Goal: Transaction & Acquisition: Purchase product/service

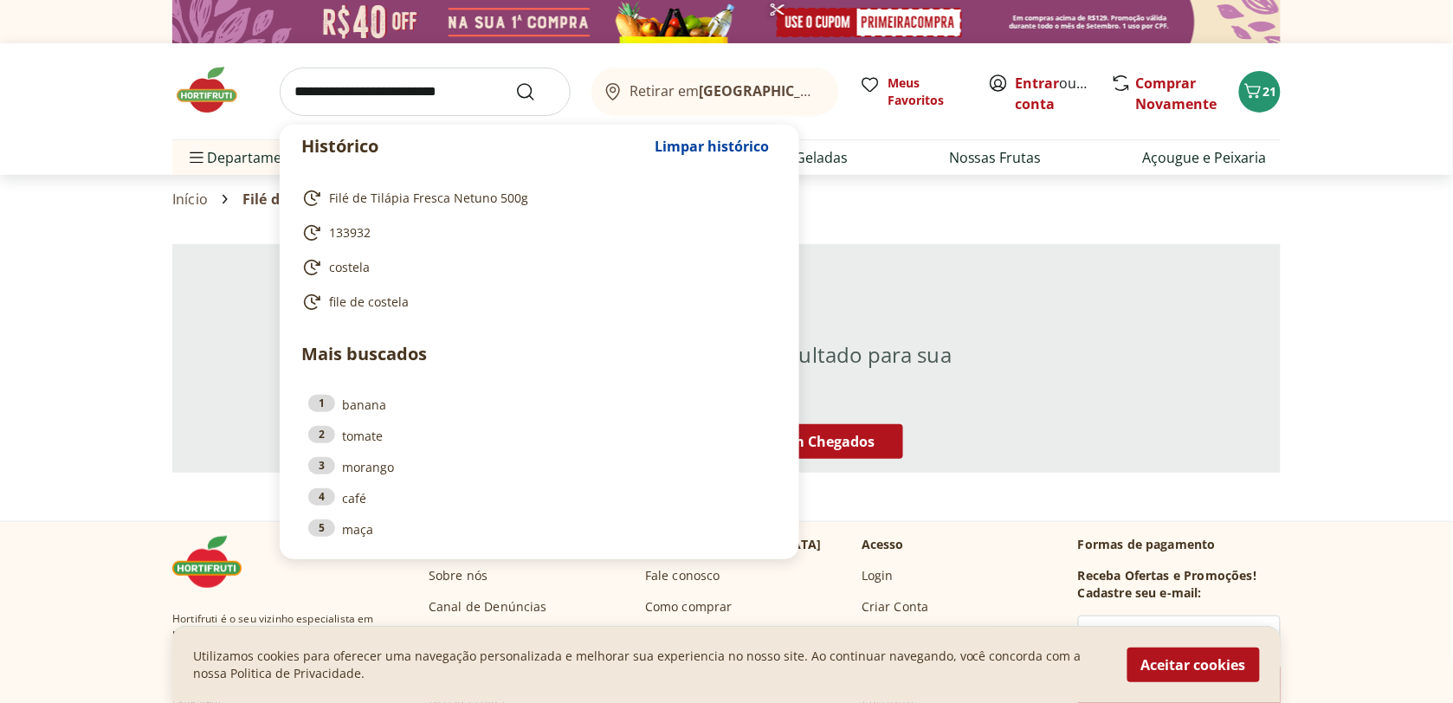
click at [968, 297] on div "Não encontramos nenhum resultado para sua busca. Nossas Ofertas Recém Chegados" at bounding box center [726, 358] width 1108 height 229
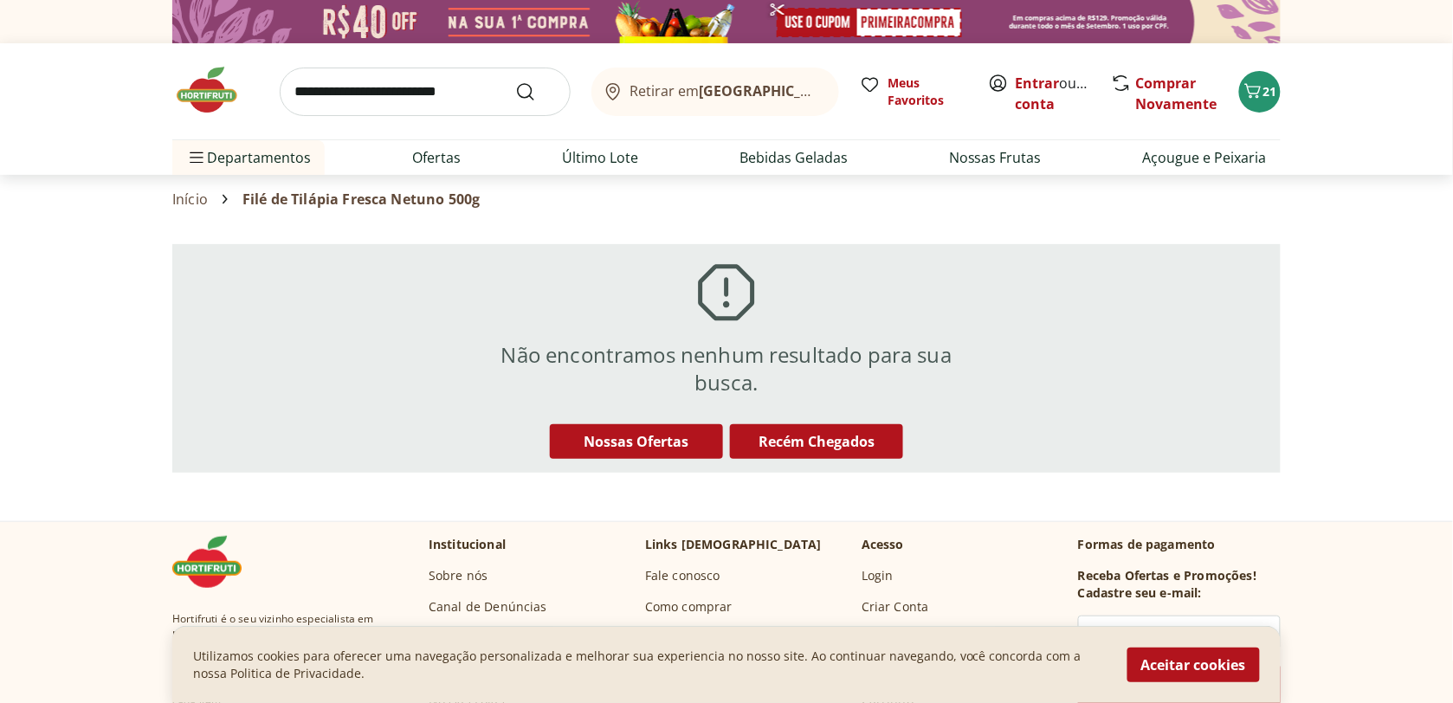
drag, startPoint x: 294, startPoint y: 145, endPoint x: 391, endPoint y: 148, distance: 97.0
click at [295, 145] on span "Departamentos" at bounding box center [248, 158] width 125 height 42
click at [411, 144] on li "Ofertas" at bounding box center [436, 157] width 76 height 35
drag, startPoint x: 118, startPoint y: 178, endPoint x: 136, endPoint y: 200, distance: 28.3
click at [118, 178] on section "Início Filé de Tilápia Fresca Netuno 500g" at bounding box center [726, 199] width 1453 height 48
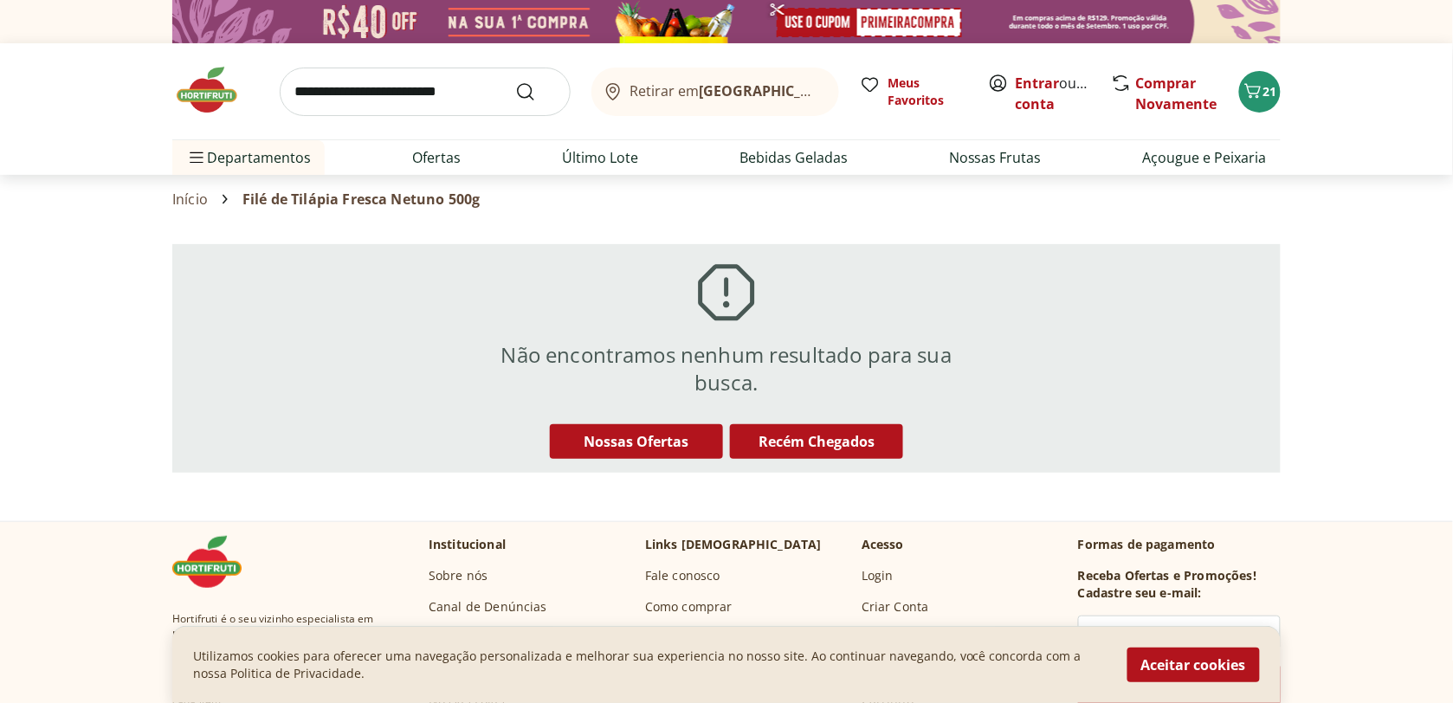
click at [174, 186] on section "Início Filé de Tilápia Fresca Netuno 500g" at bounding box center [726, 199] width 1108 height 48
click at [179, 197] on link "Início" at bounding box center [189, 199] width 35 height 16
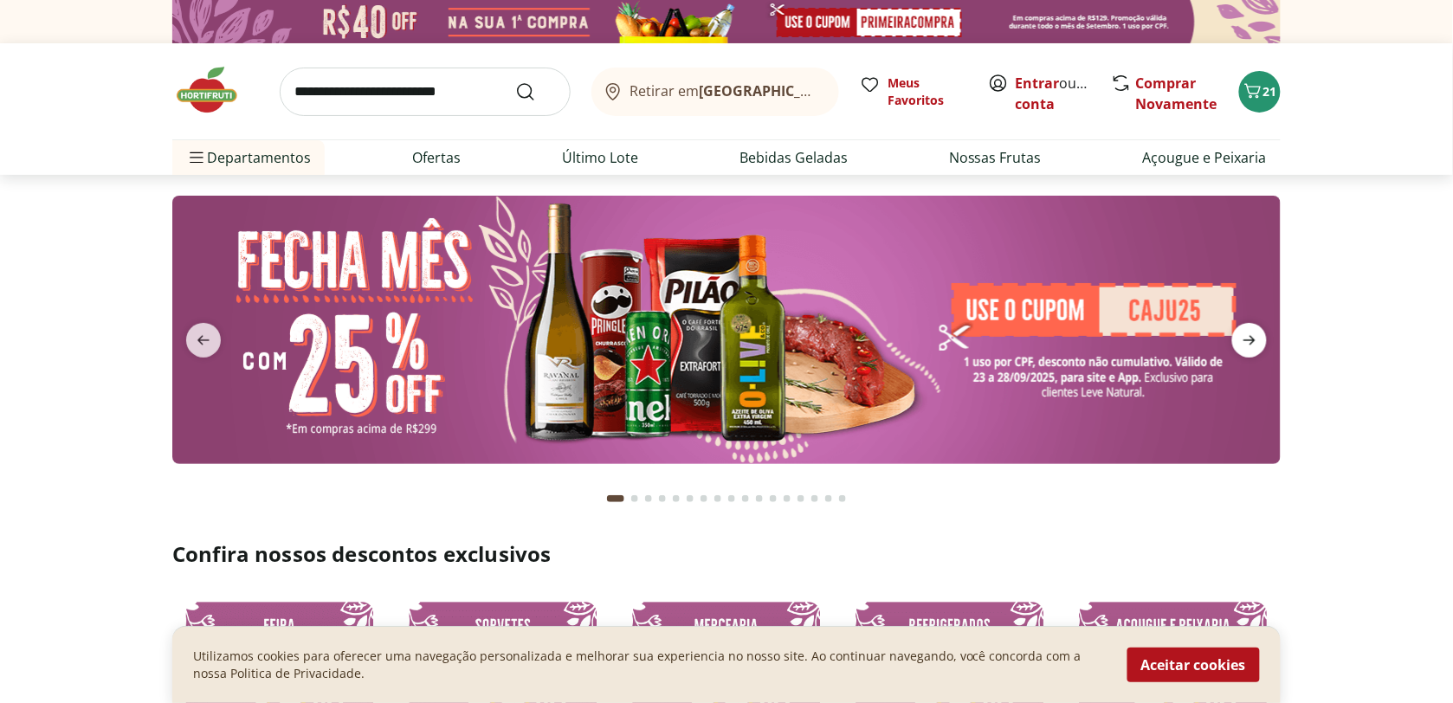
click at [1238, 344] on span "next" at bounding box center [1249, 340] width 35 height 35
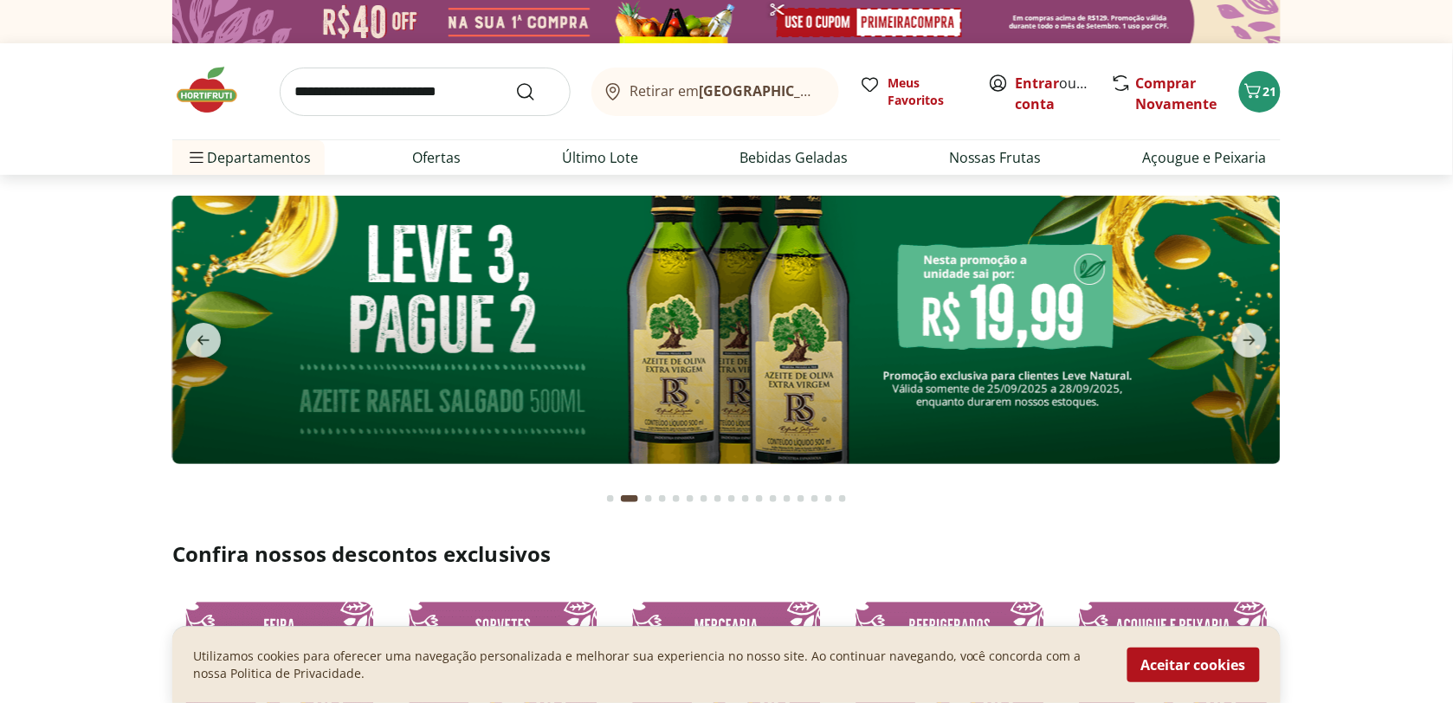
click at [1227, 353] on button "next" at bounding box center [1249, 340] width 62 height 35
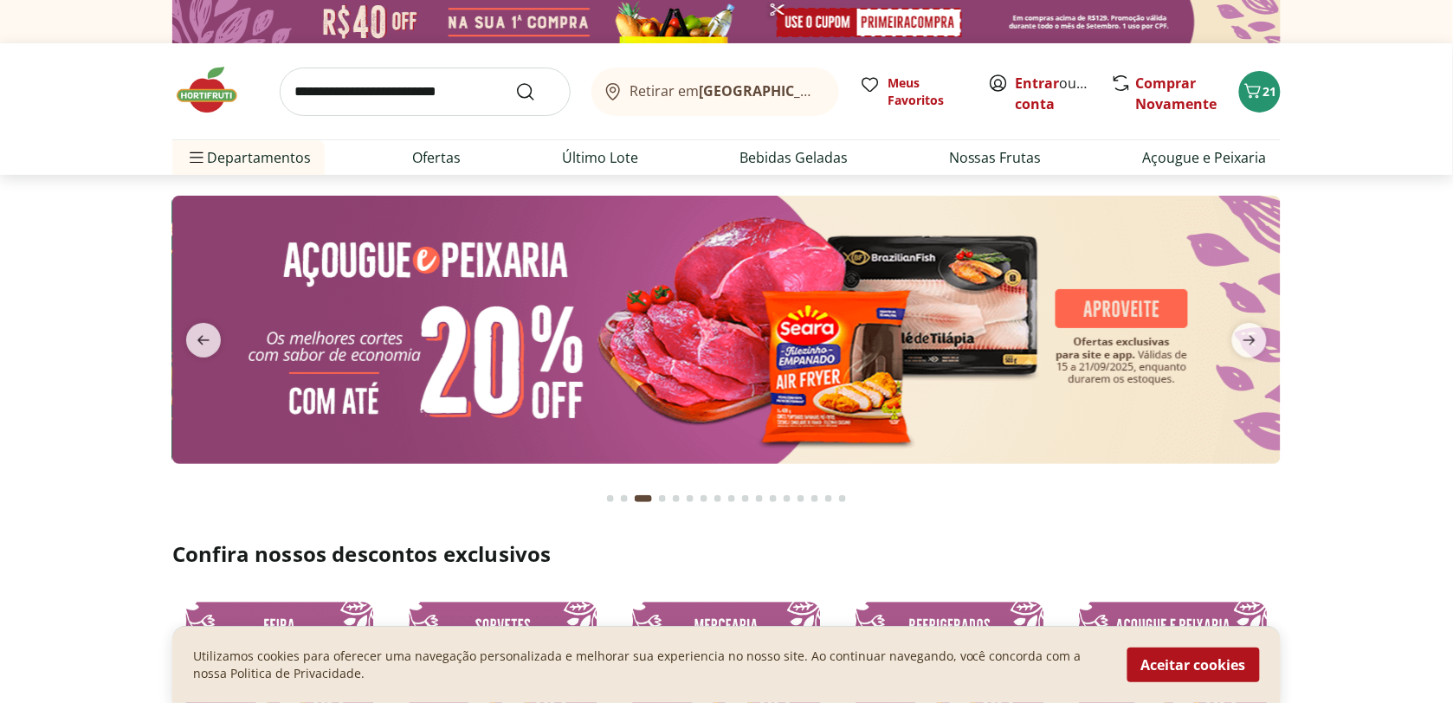
click at [1227, 353] on button "next" at bounding box center [1249, 340] width 62 height 35
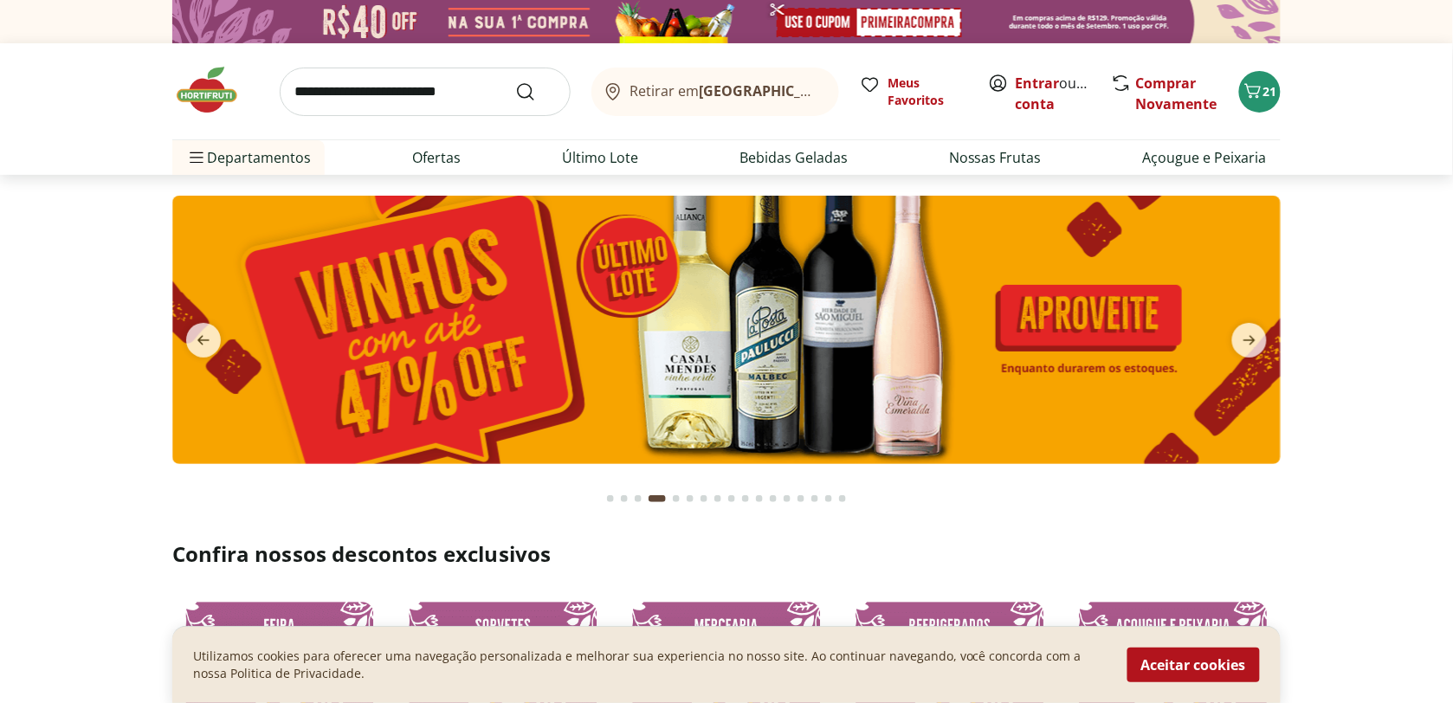
click at [1225, 355] on button "next" at bounding box center [1249, 340] width 62 height 35
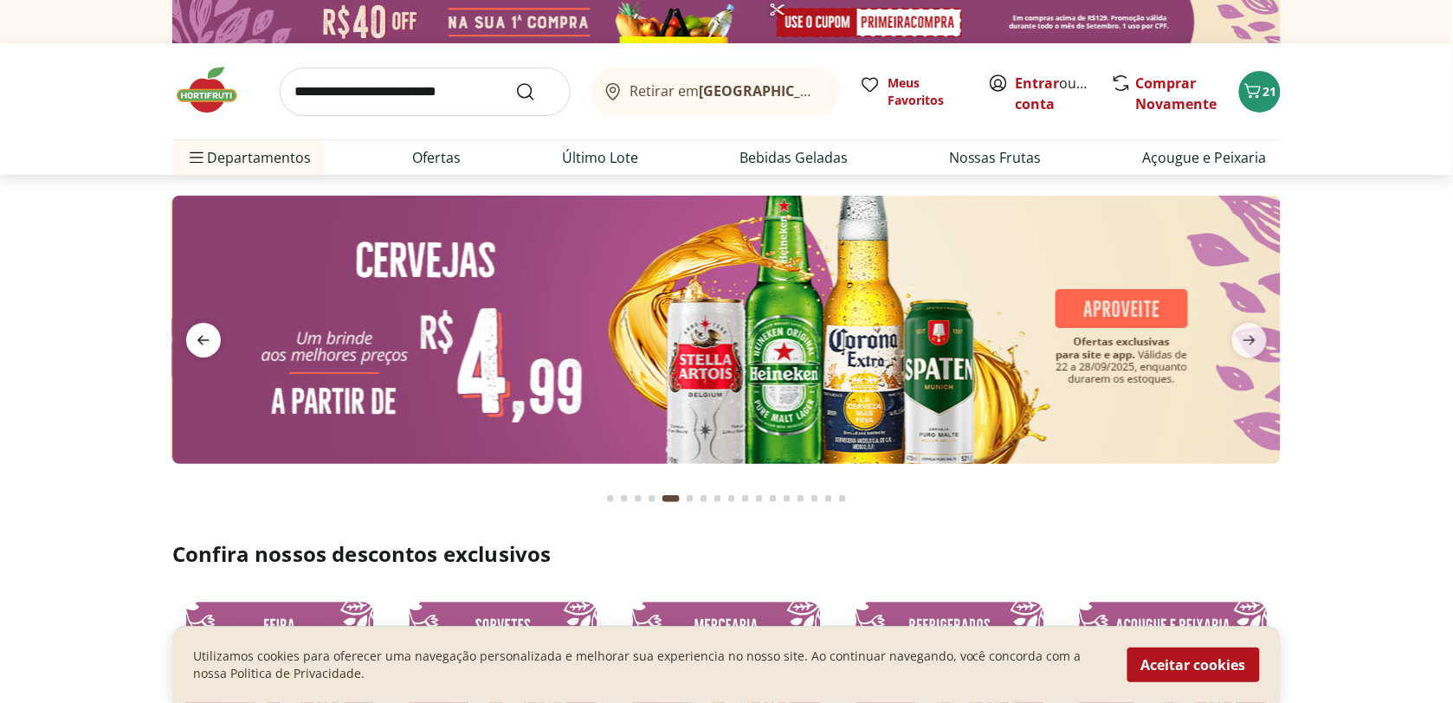
click at [191, 326] on span "previous" at bounding box center [203, 340] width 35 height 35
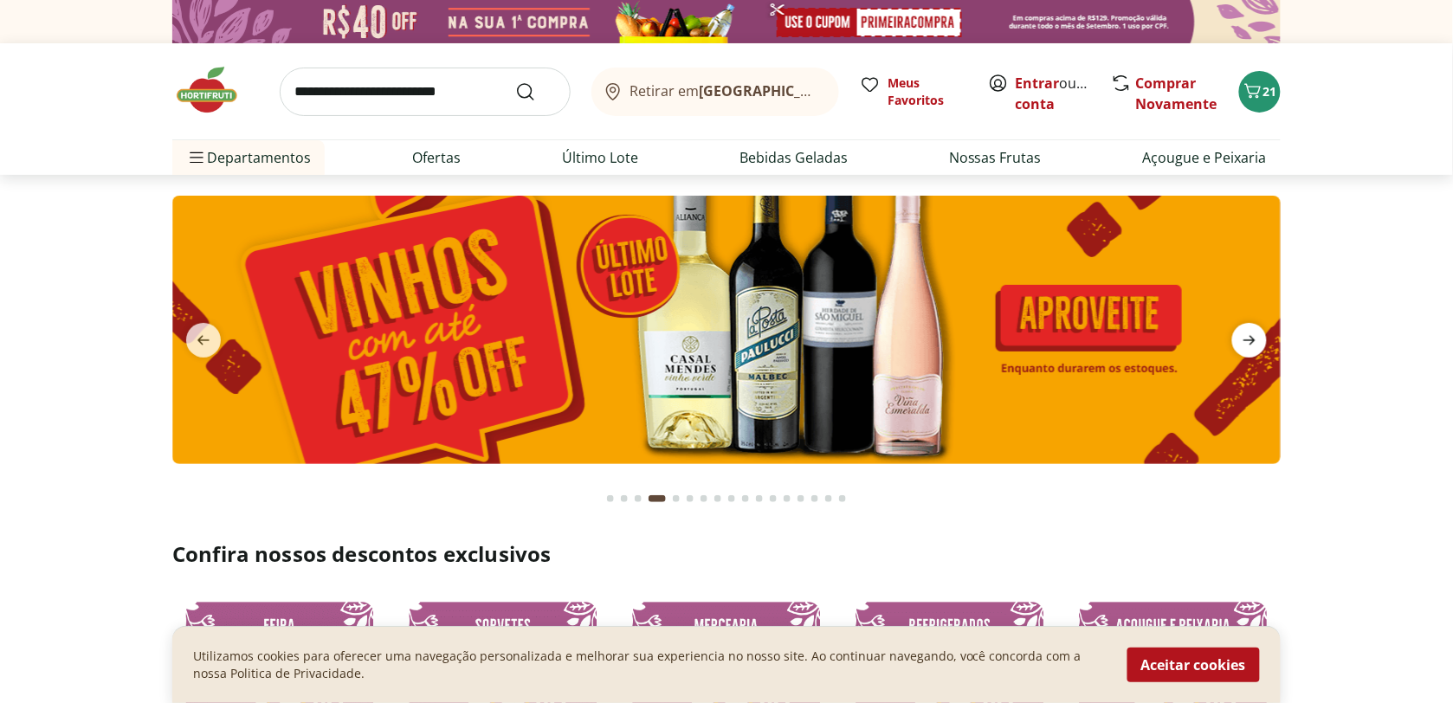
click at [1234, 325] on span "next" at bounding box center [1249, 340] width 35 height 35
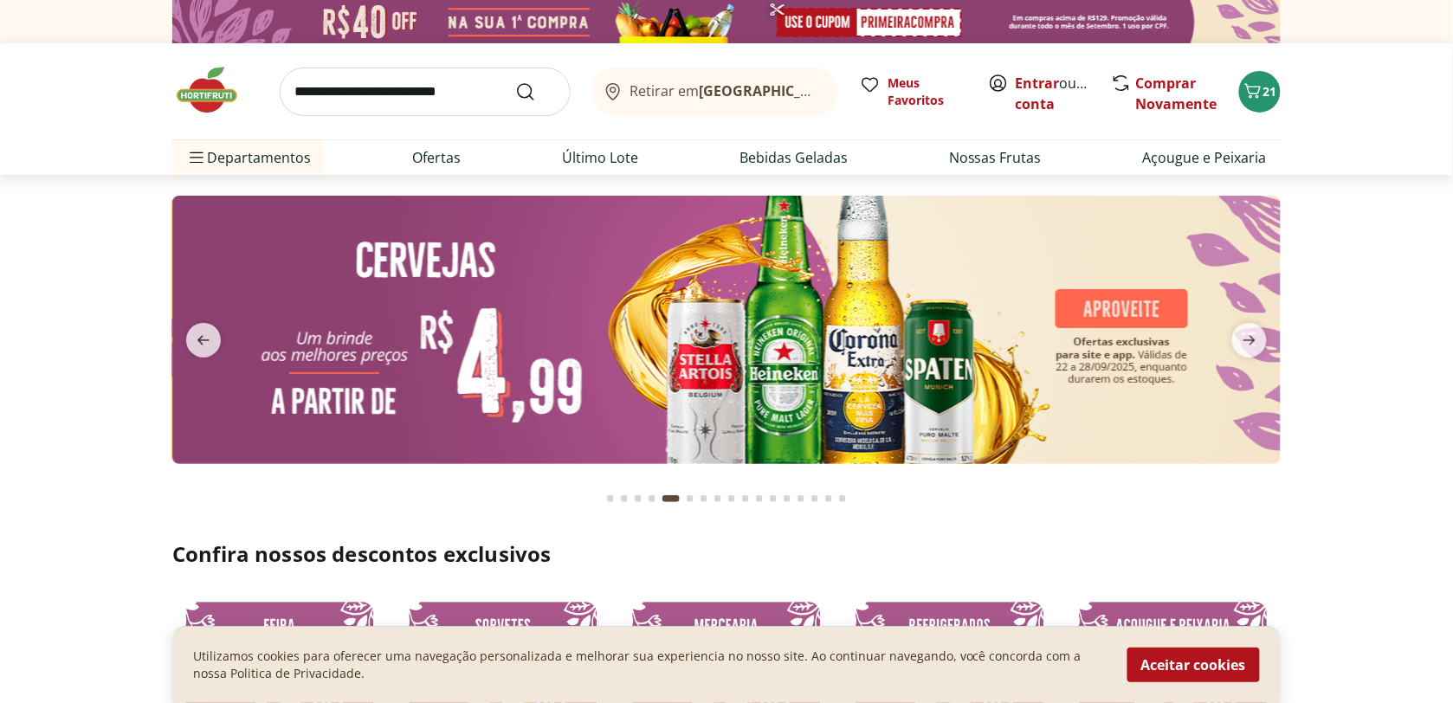
click at [175, 323] on button "previous" at bounding box center [203, 340] width 62 height 35
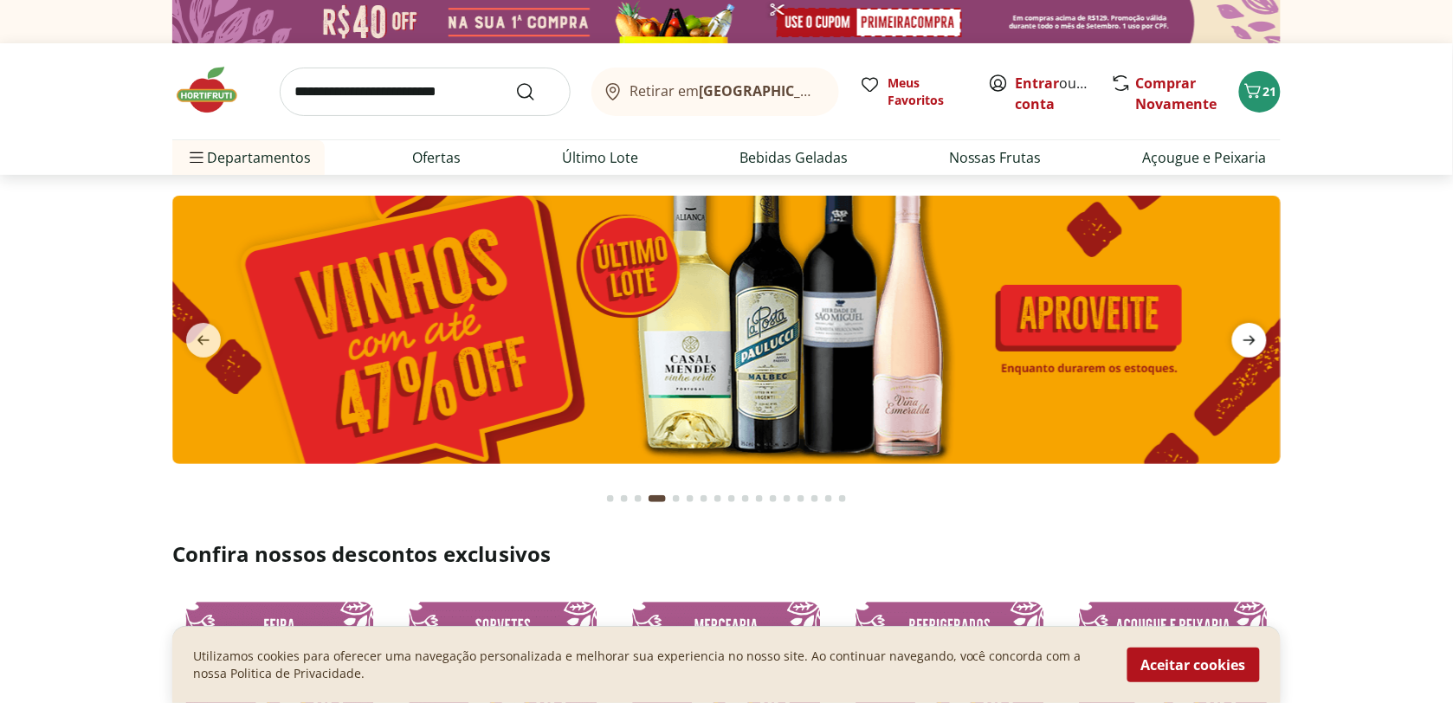
click at [1238, 344] on span "next" at bounding box center [1249, 340] width 35 height 35
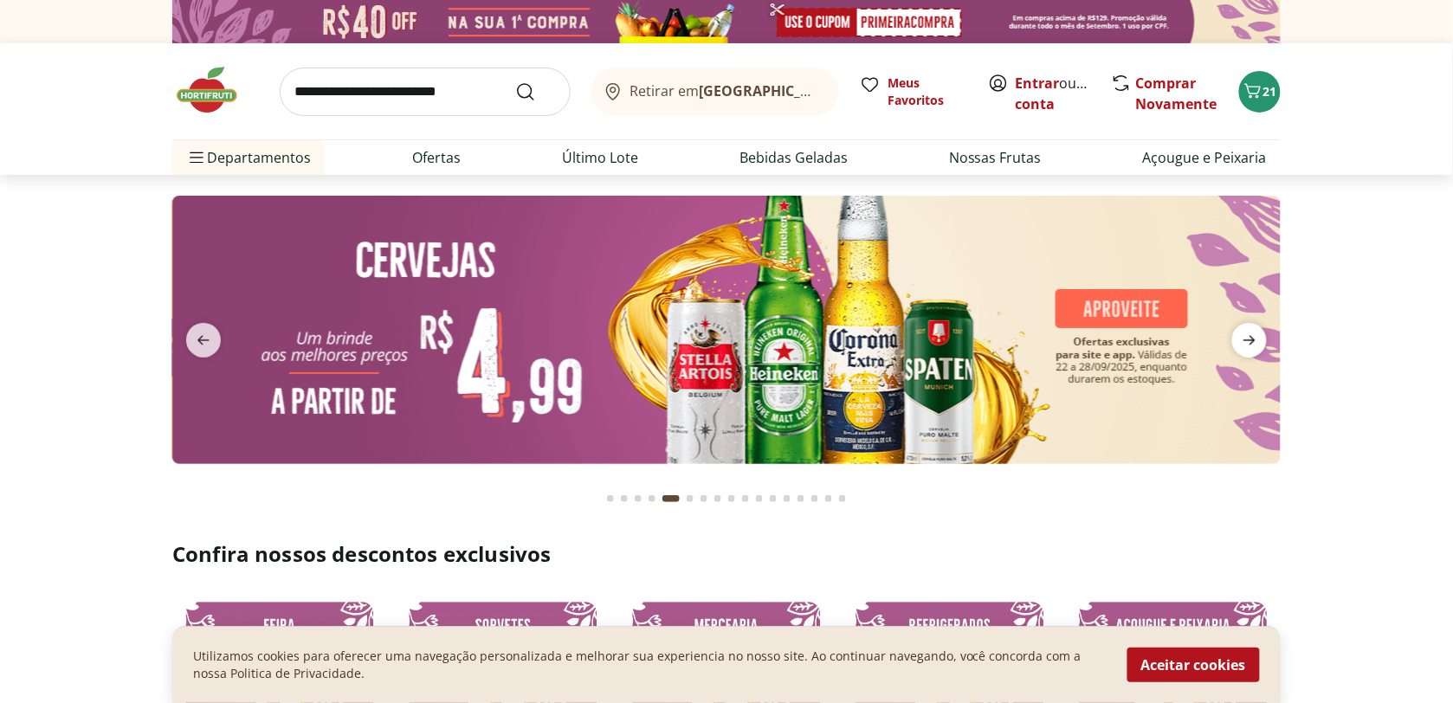
click at [1238, 346] on span "next" at bounding box center [1249, 340] width 35 height 35
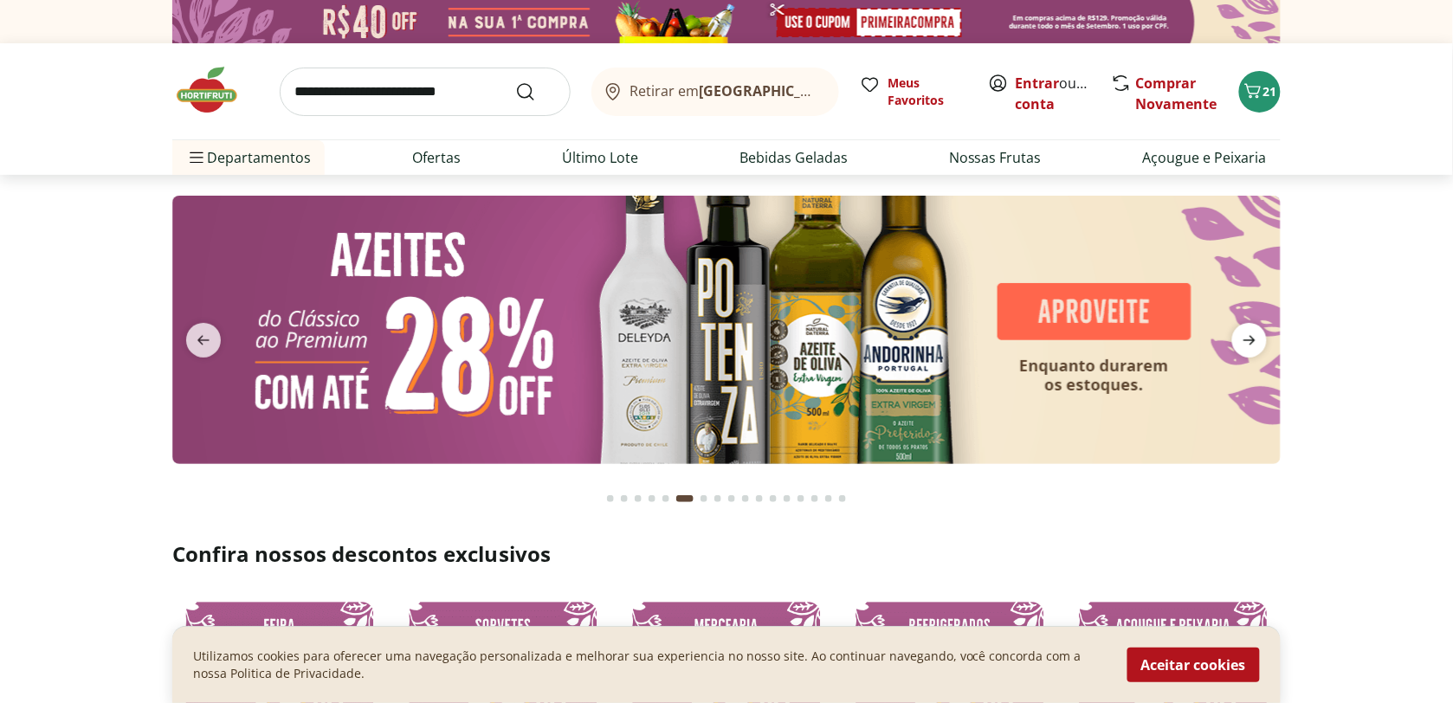
click at [1238, 346] on span "next" at bounding box center [1249, 340] width 35 height 35
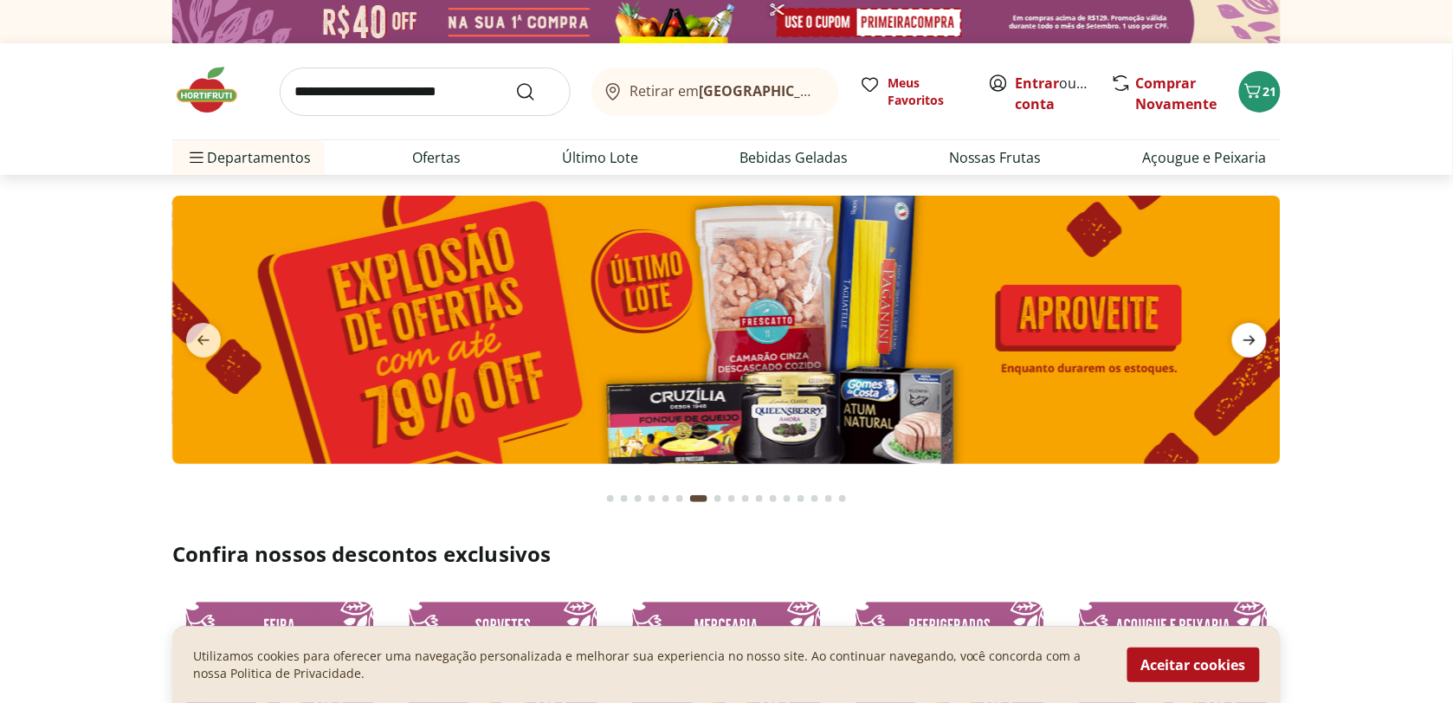
click at [1249, 331] on icon "next" at bounding box center [1249, 340] width 21 height 21
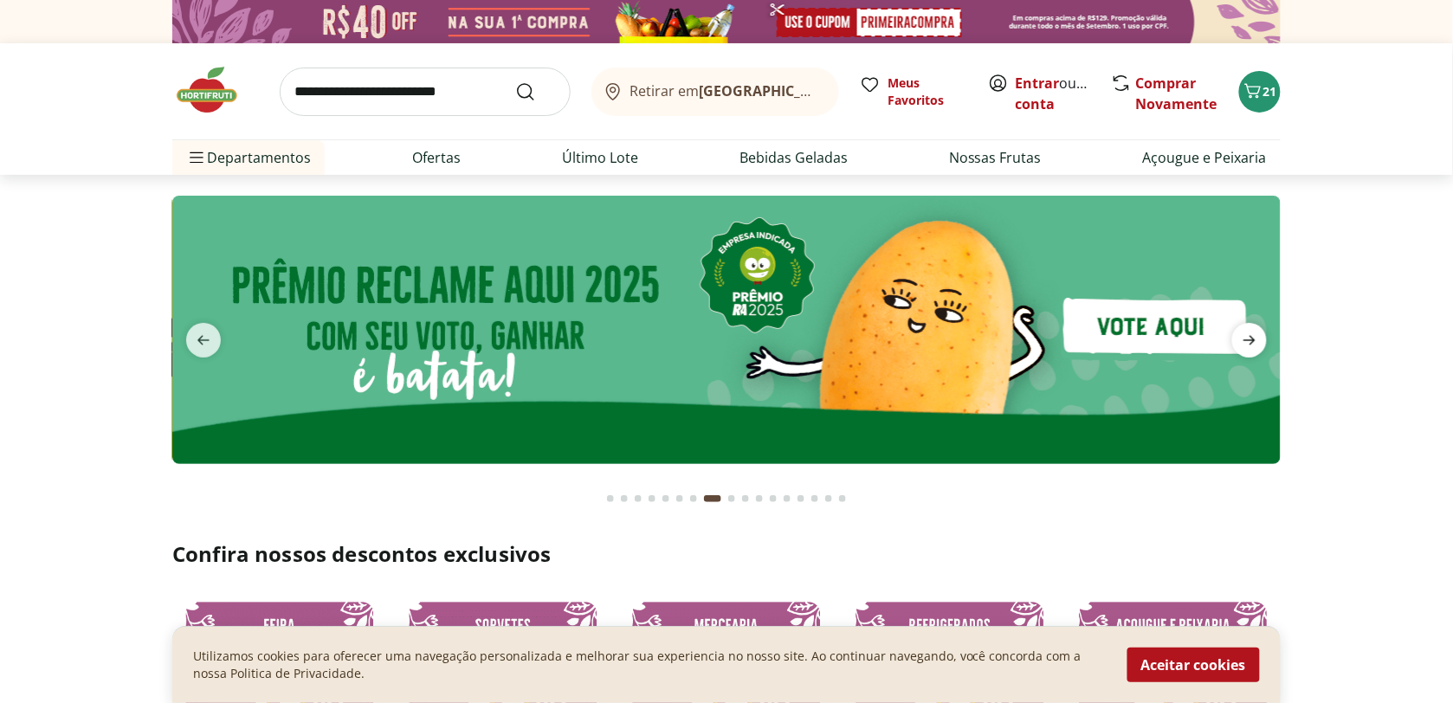
click at [1249, 346] on icon "next" at bounding box center [1249, 340] width 21 height 21
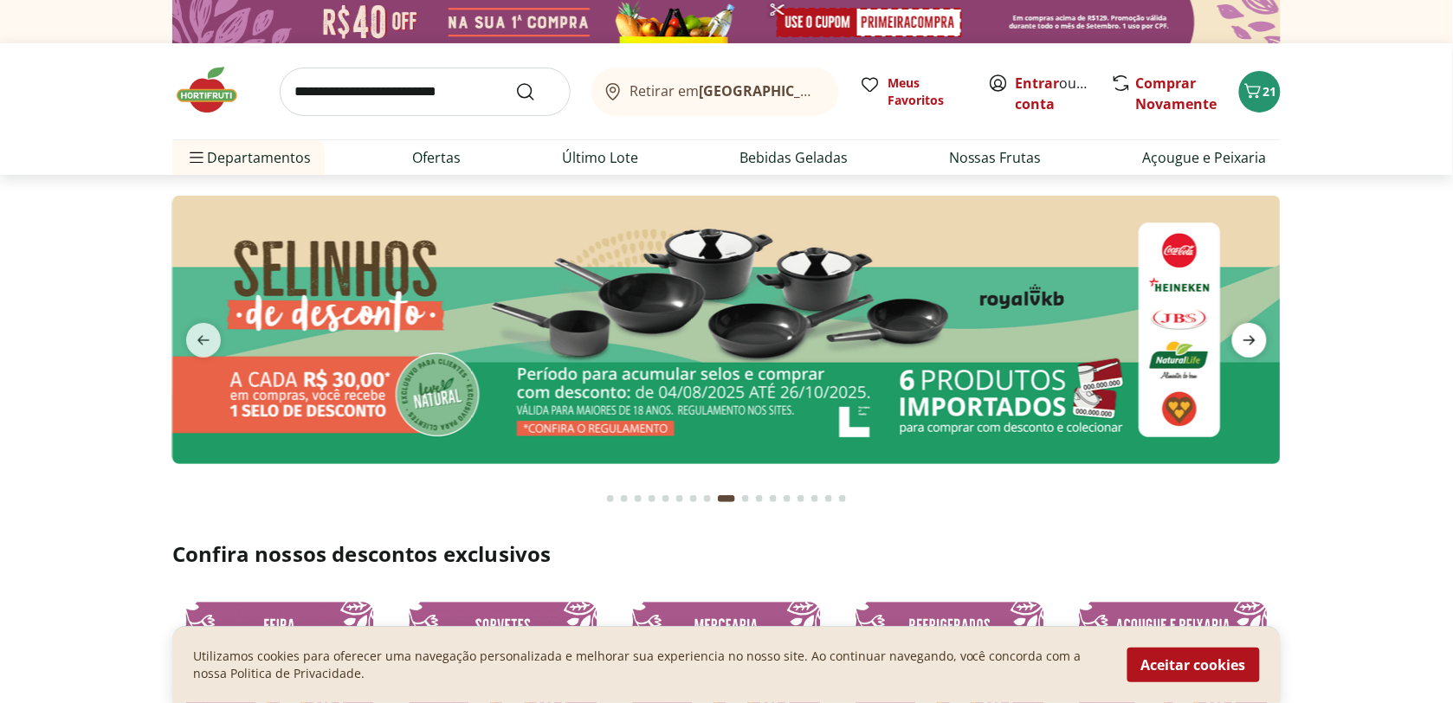
click at [1249, 355] on span "next" at bounding box center [1249, 340] width 35 height 35
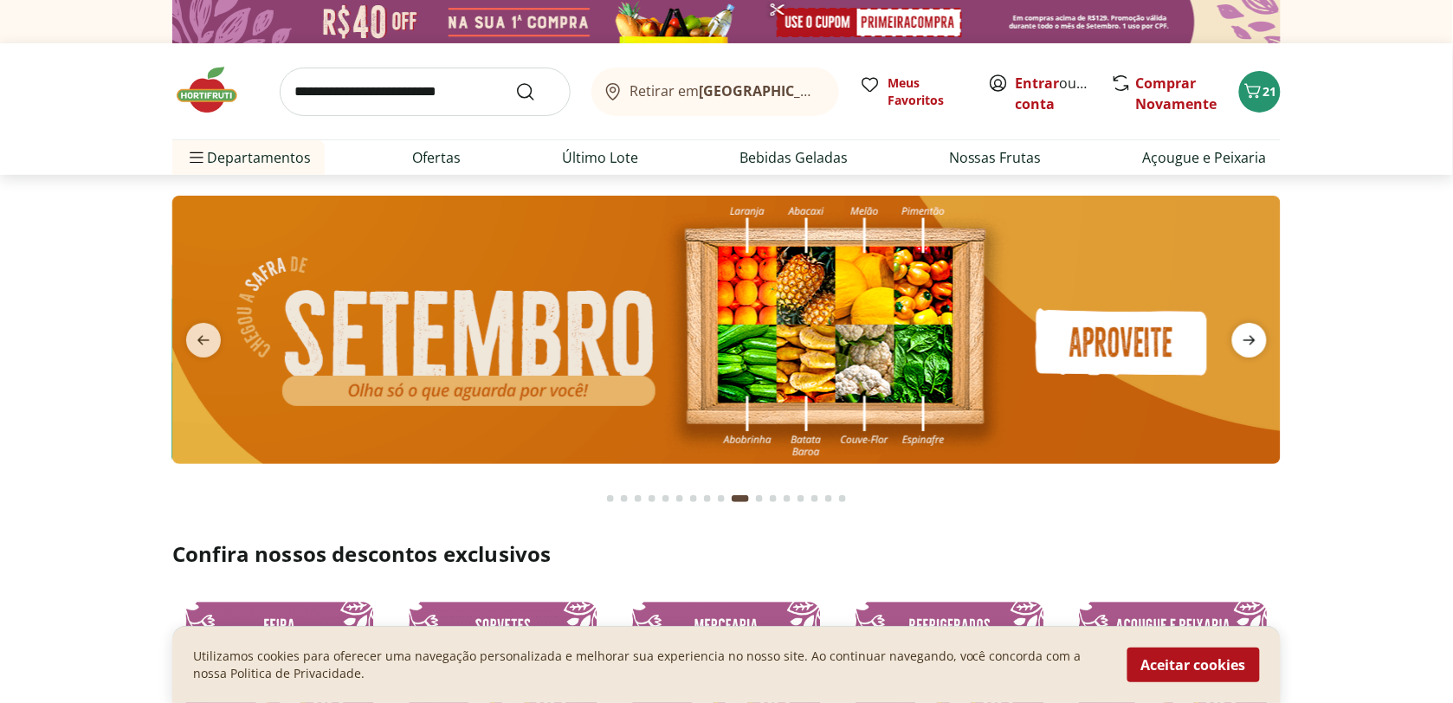
click at [1249, 356] on span "next" at bounding box center [1249, 340] width 35 height 35
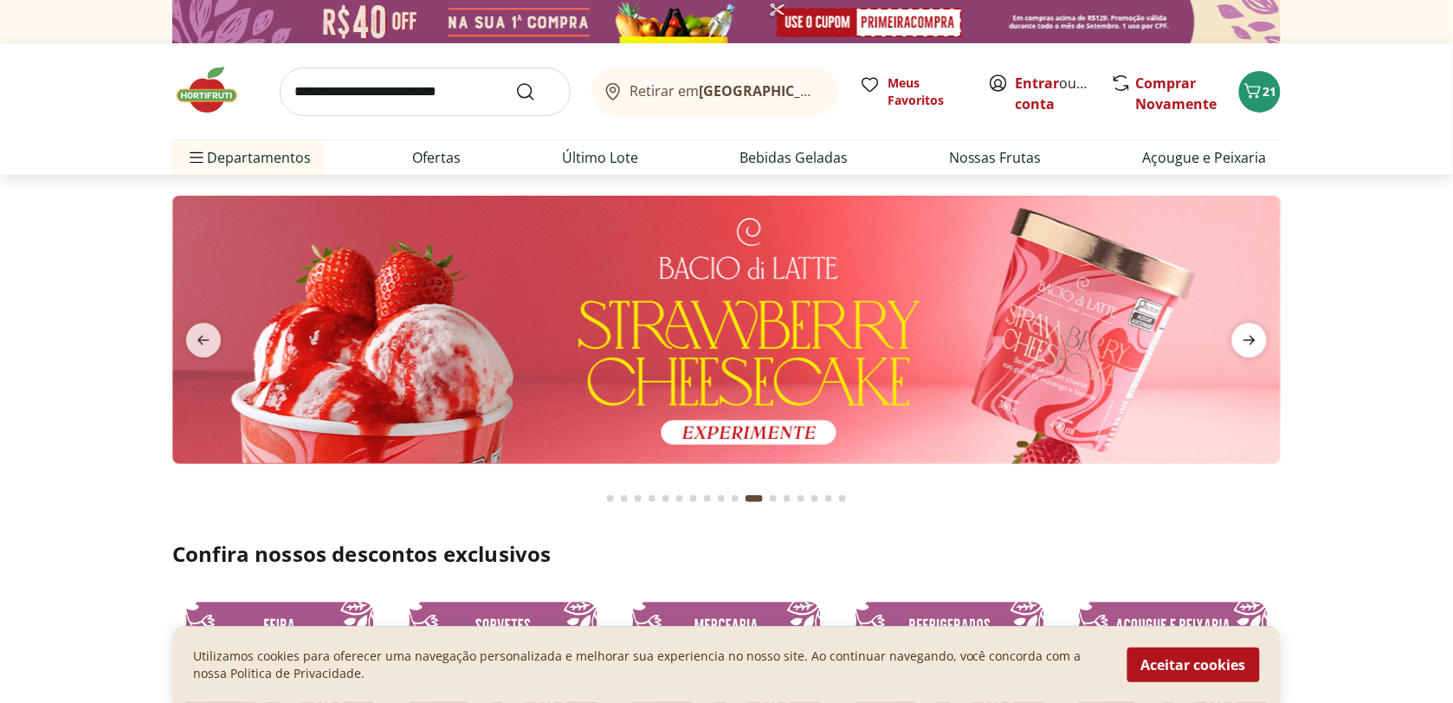
click at [1249, 357] on span "next" at bounding box center [1249, 340] width 35 height 35
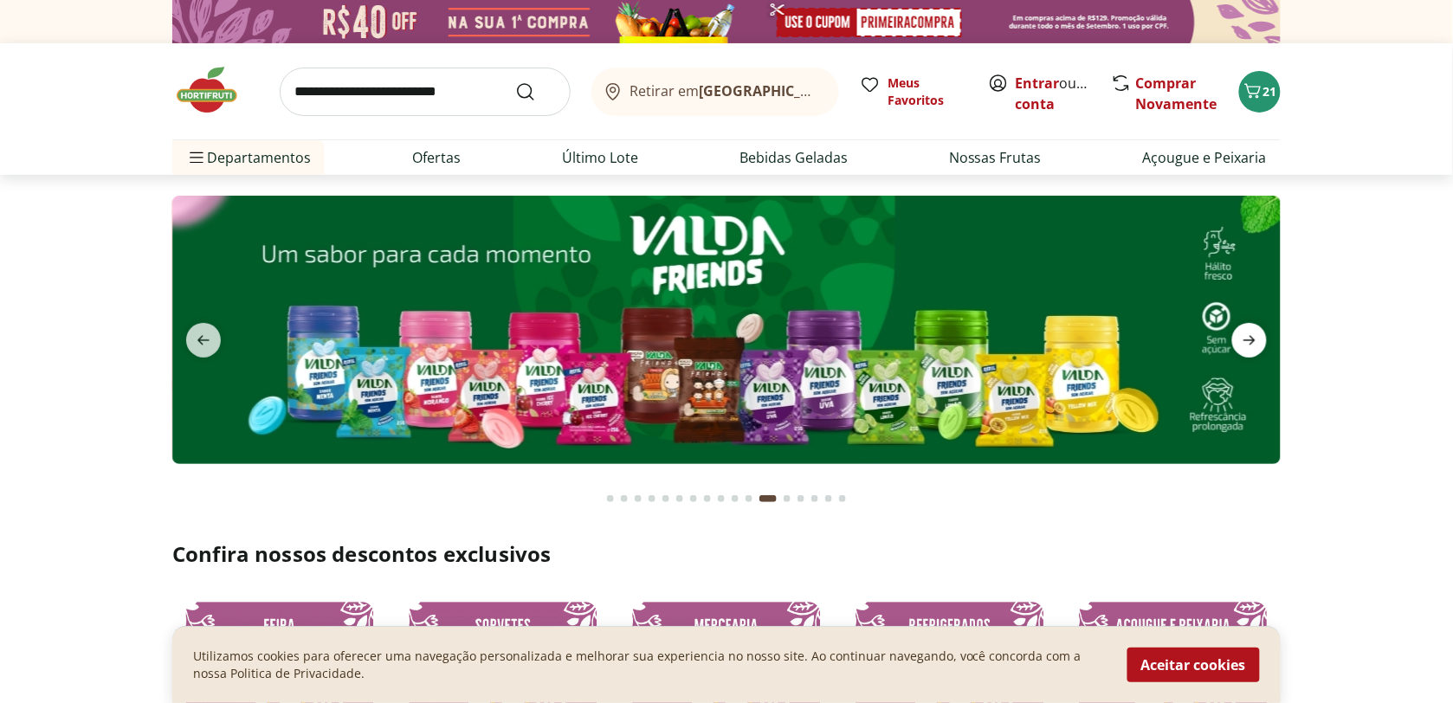
click at [1249, 357] on span "next" at bounding box center [1249, 340] width 35 height 35
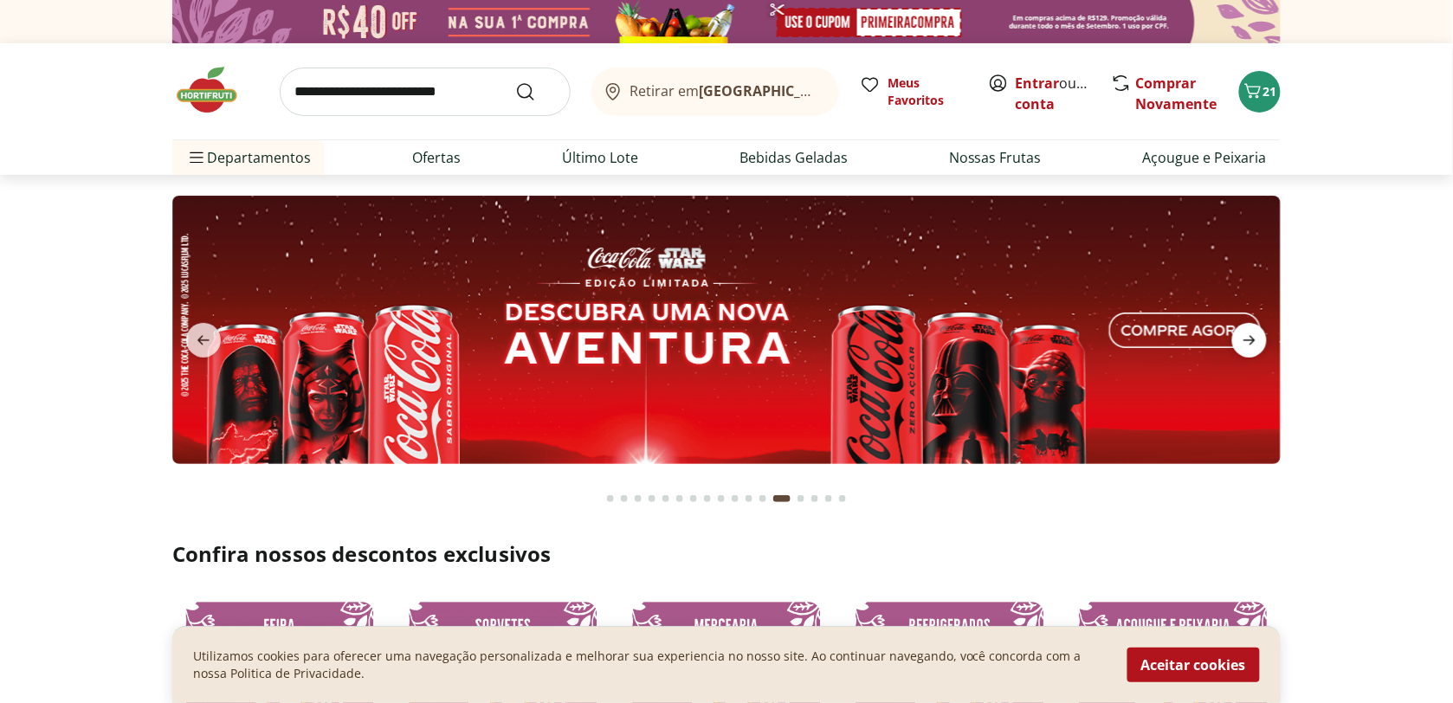
click at [1249, 357] on span "next" at bounding box center [1249, 340] width 35 height 35
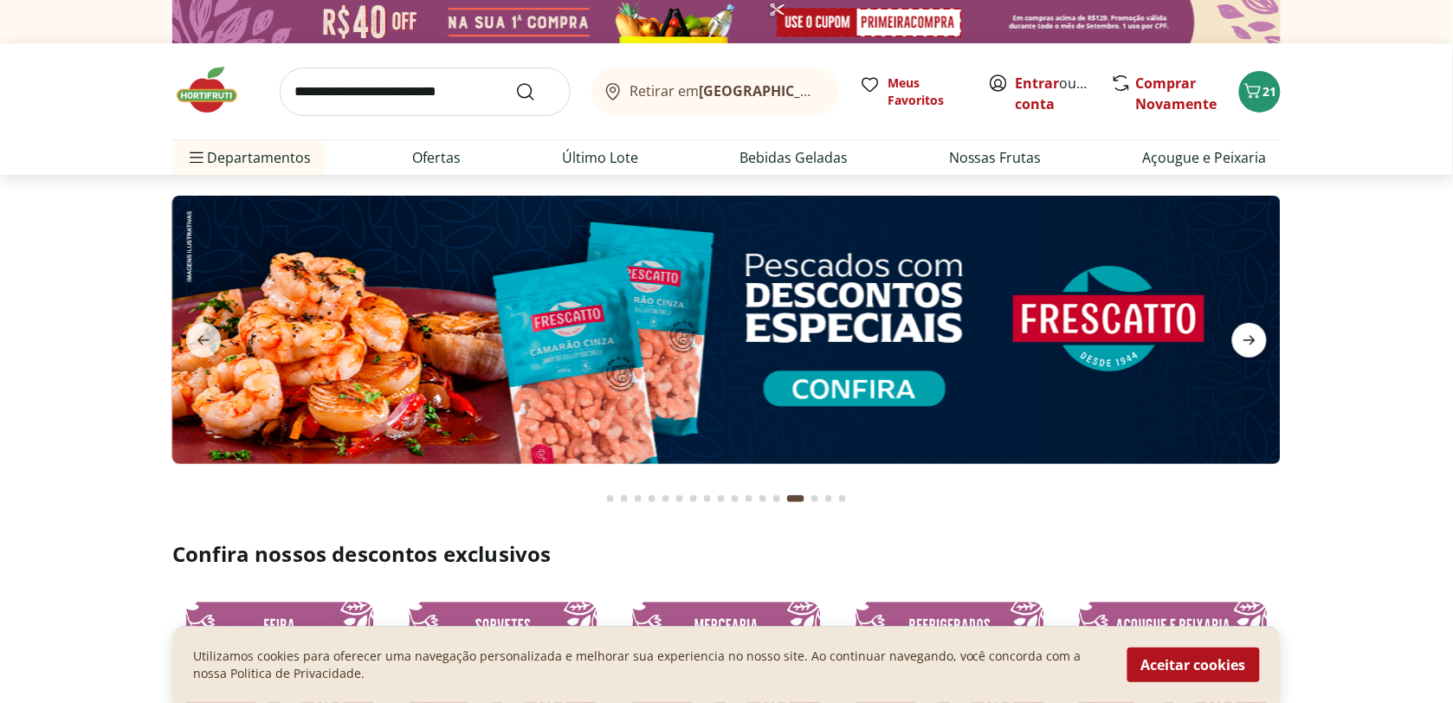
click at [1248, 335] on icon "next" at bounding box center [1249, 340] width 21 height 21
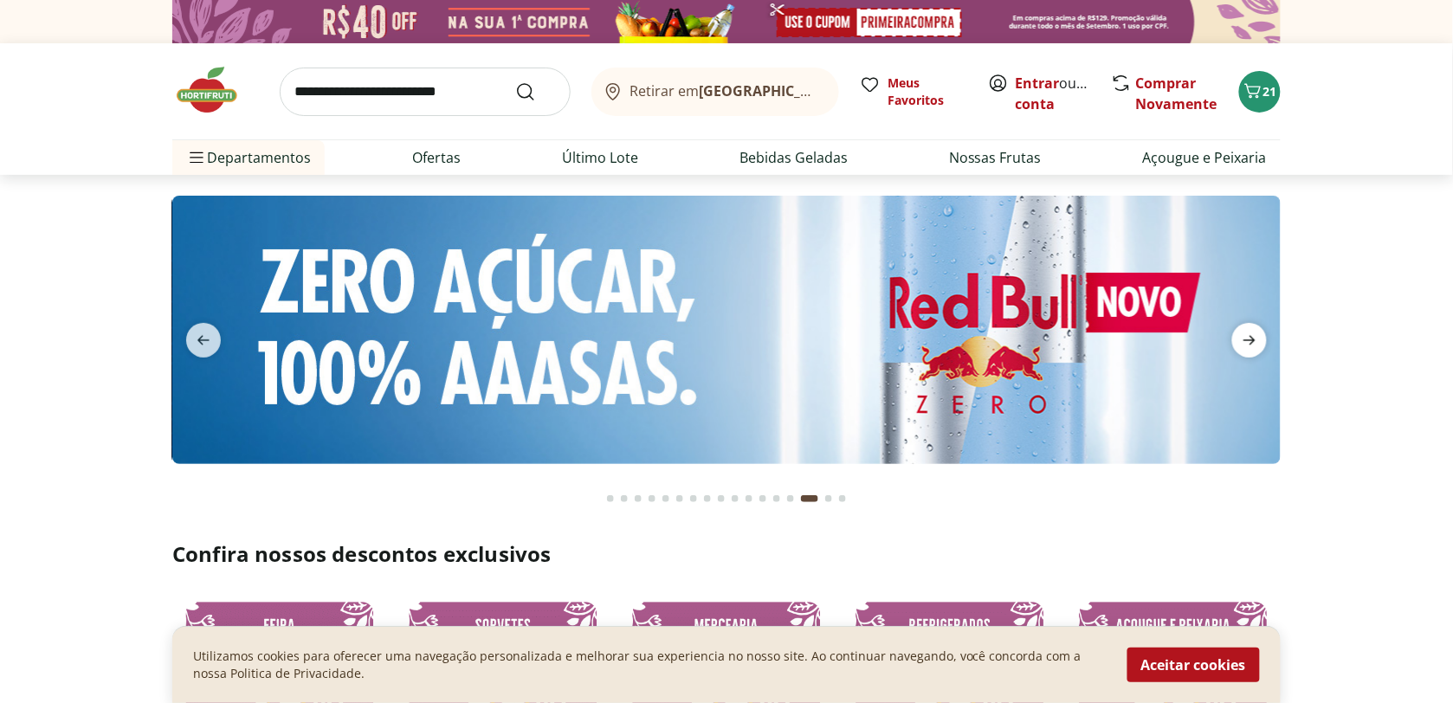
click at [1251, 344] on icon "next" at bounding box center [1249, 341] width 12 height 10
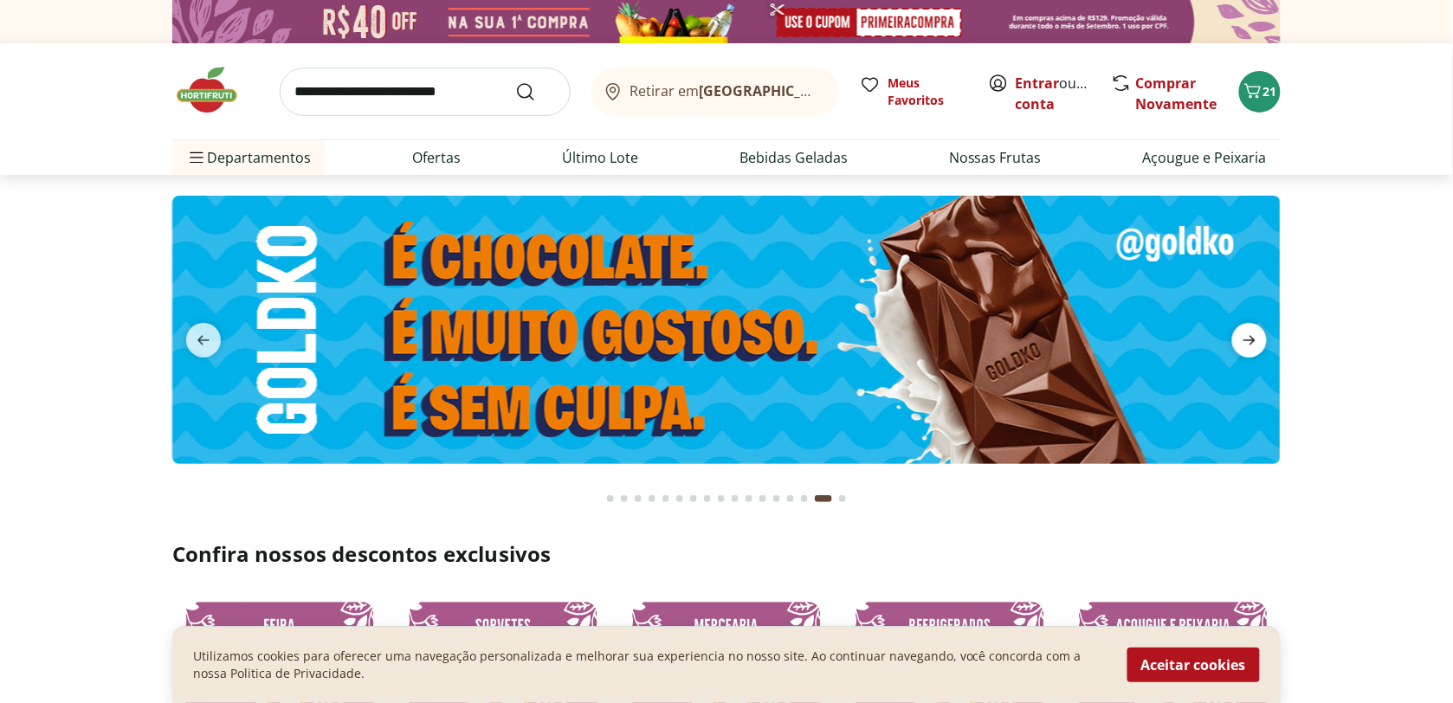
click at [1245, 336] on icon "next" at bounding box center [1249, 340] width 21 height 21
